Goal: Find specific page/section: Find specific page/section

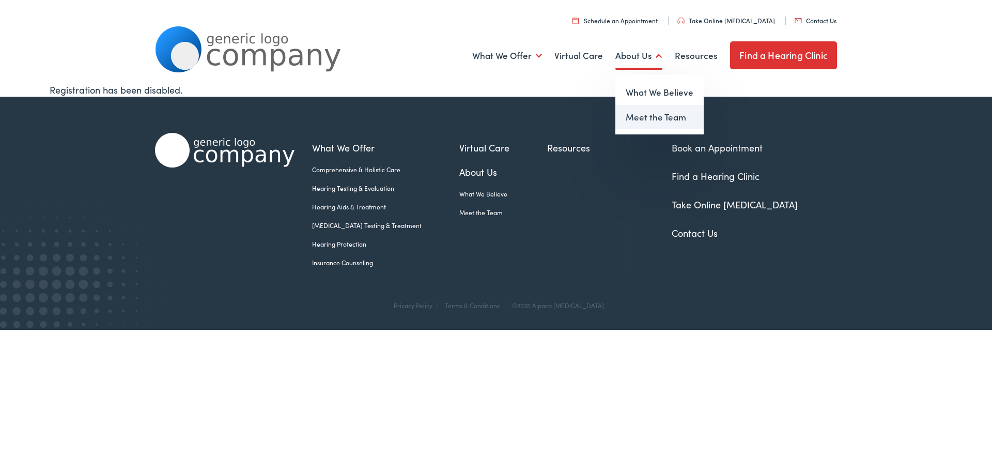
click at [646, 113] on link "Meet the Team" at bounding box center [659, 117] width 88 height 25
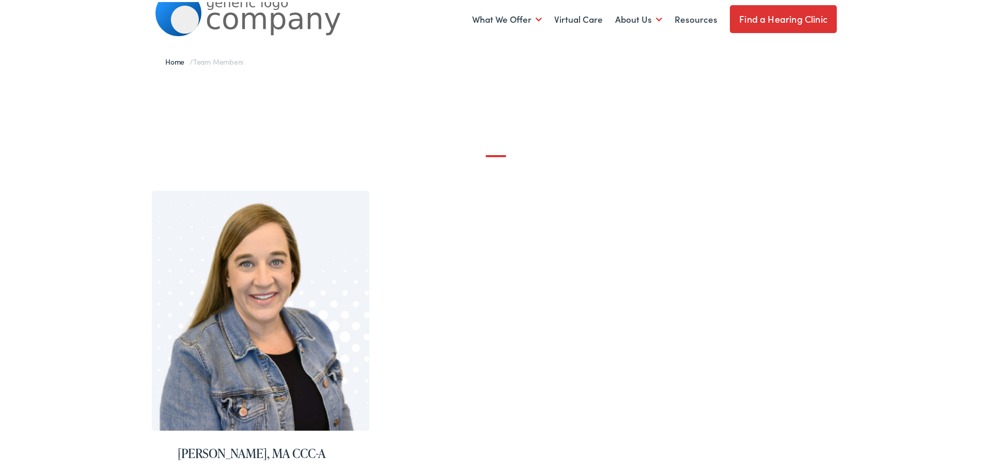
scroll to position [103, 0]
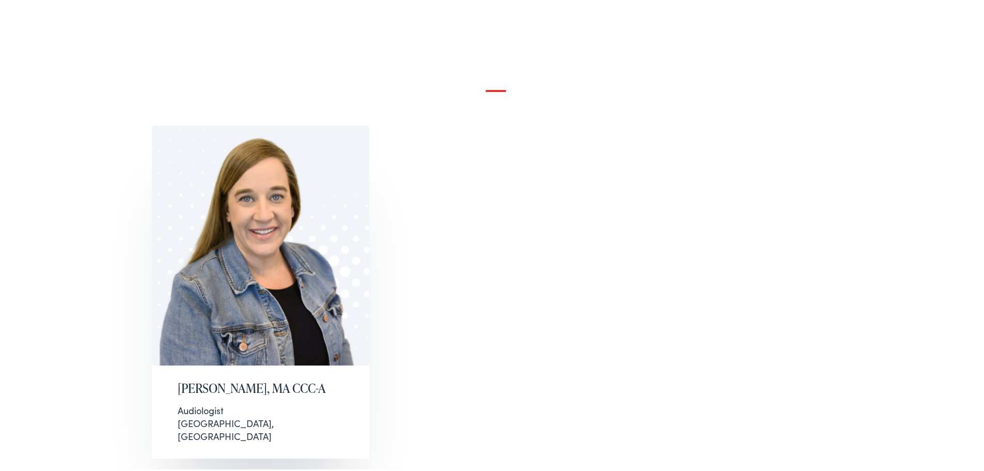
click at [252, 232] on img at bounding box center [261, 243] width 218 height 240
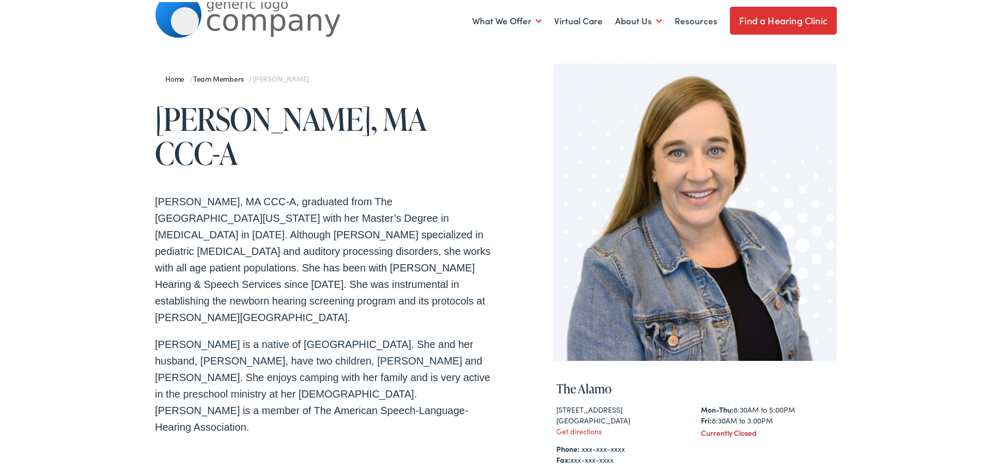
scroll to position [52, 0]
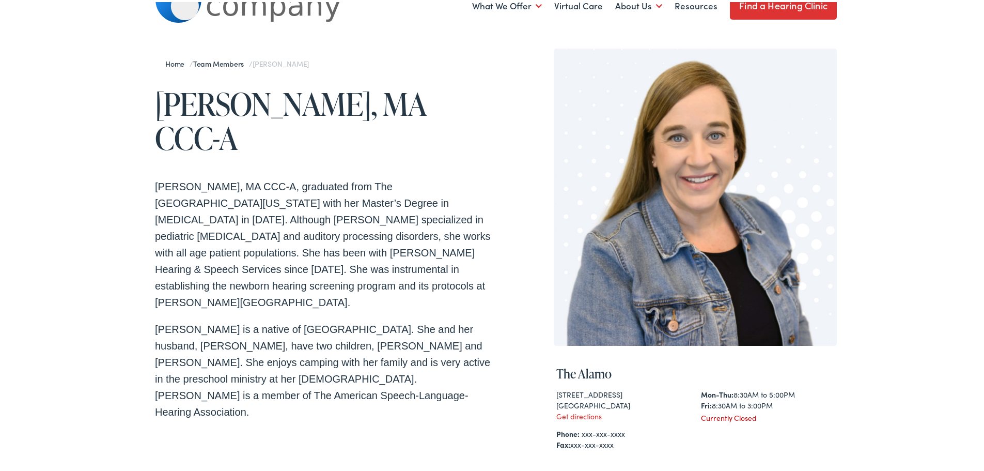
click at [202, 319] on p "Natalie is a native of Blount County. She and her husband, Brad, have two child…" at bounding box center [325, 368] width 341 height 99
click at [352, 235] on p "Natalie McAmis, MA CCC-A, graduated from The University of Tennessee with her M…" at bounding box center [325, 242] width 341 height 132
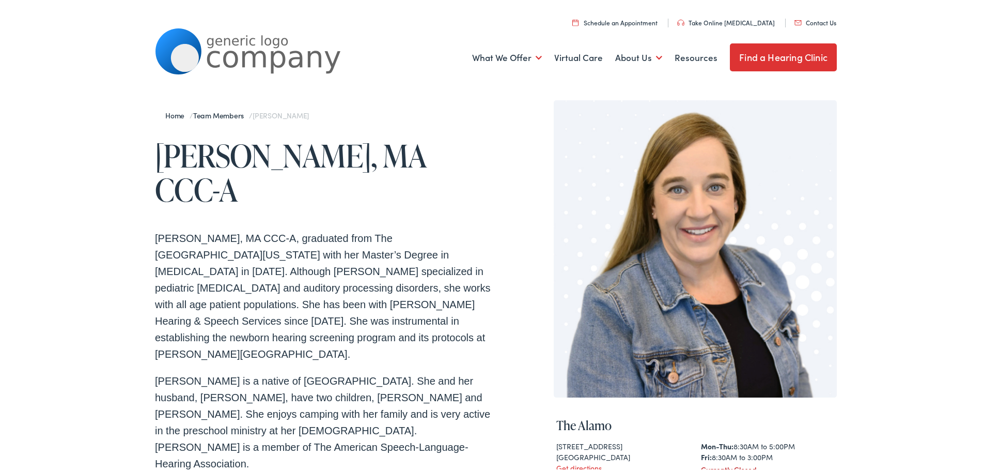
click at [208, 55] on img at bounding box center [248, 49] width 186 height 46
